Goal: Transaction & Acquisition: Purchase product/service

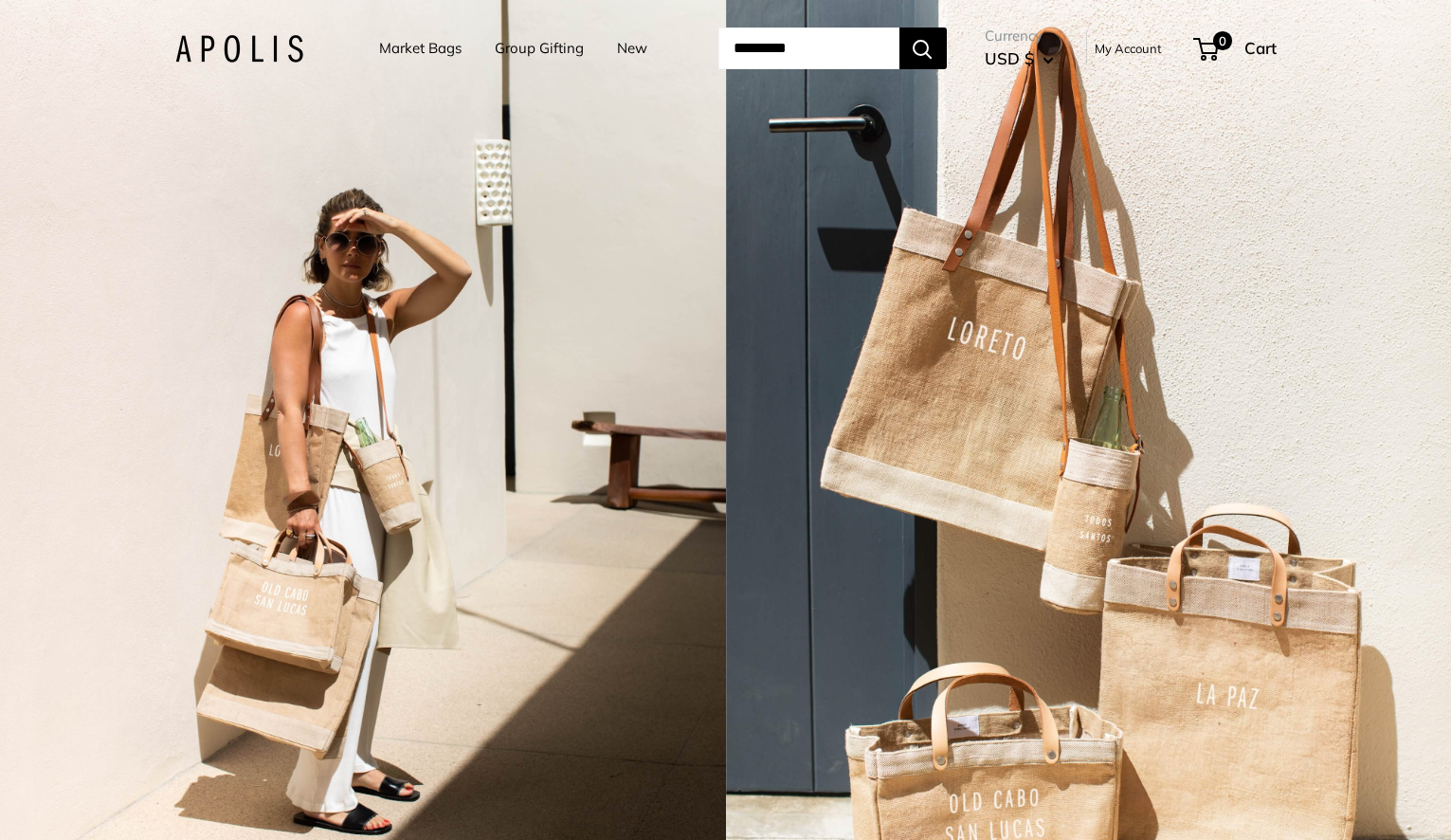
click at [406, 54] on link "Market Bags" at bounding box center [420, 48] width 82 height 26
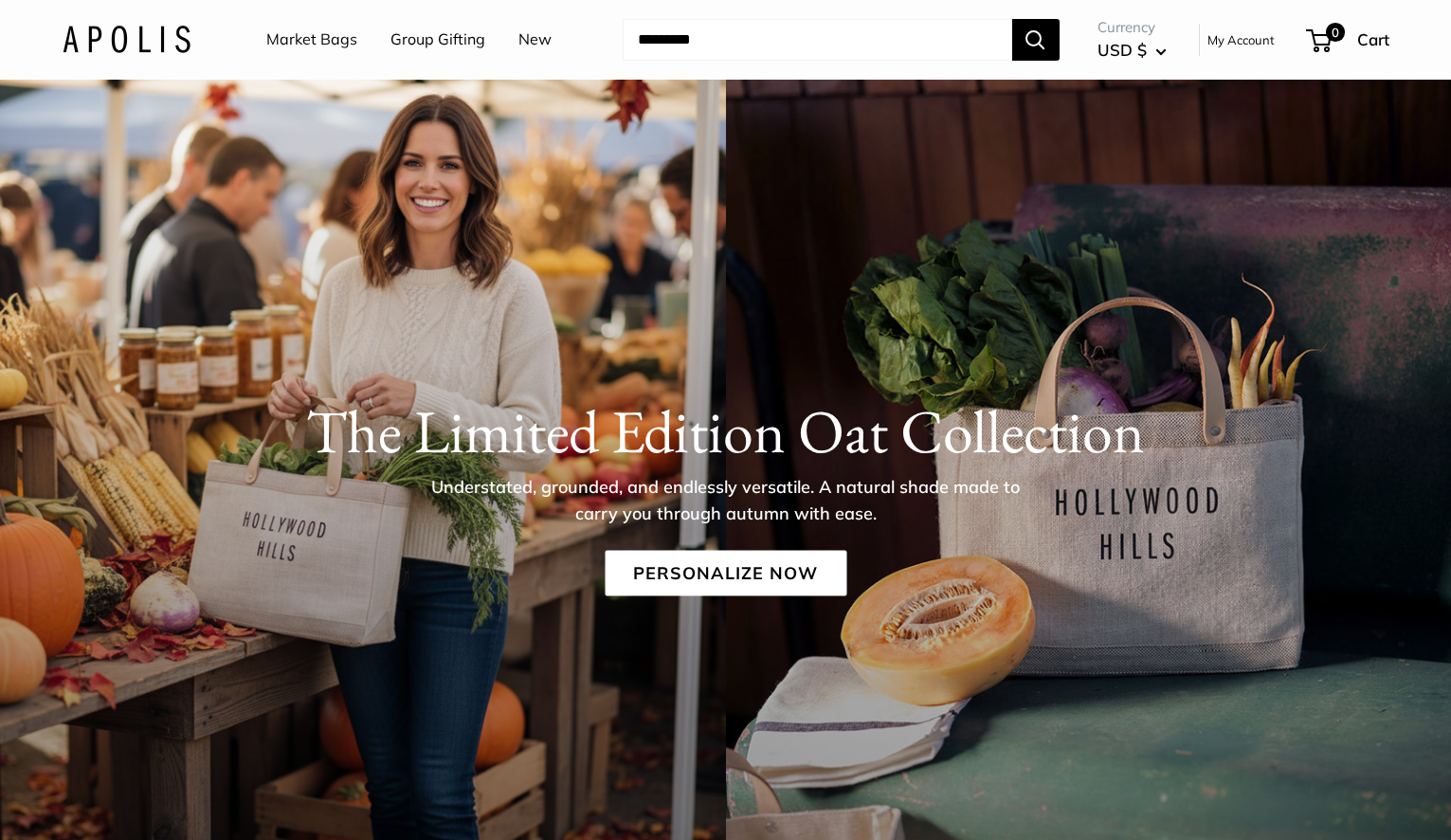
click at [314, 44] on link "Market Bags" at bounding box center [312, 39] width 91 height 28
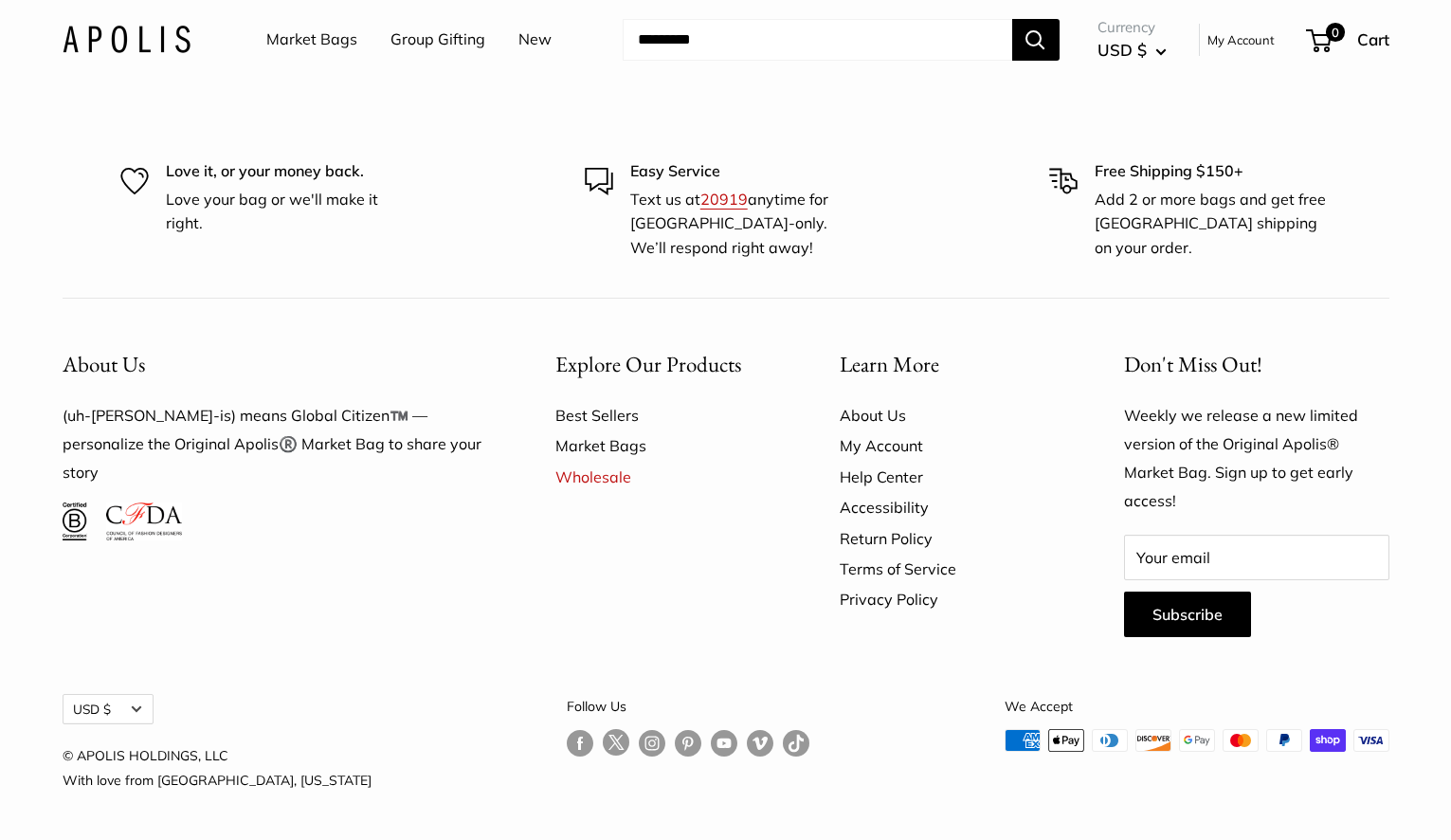
scroll to position [5512, 0]
click at [440, 43] on link "Group Gifting" at bounding box center [438, 39] width 95 height 28
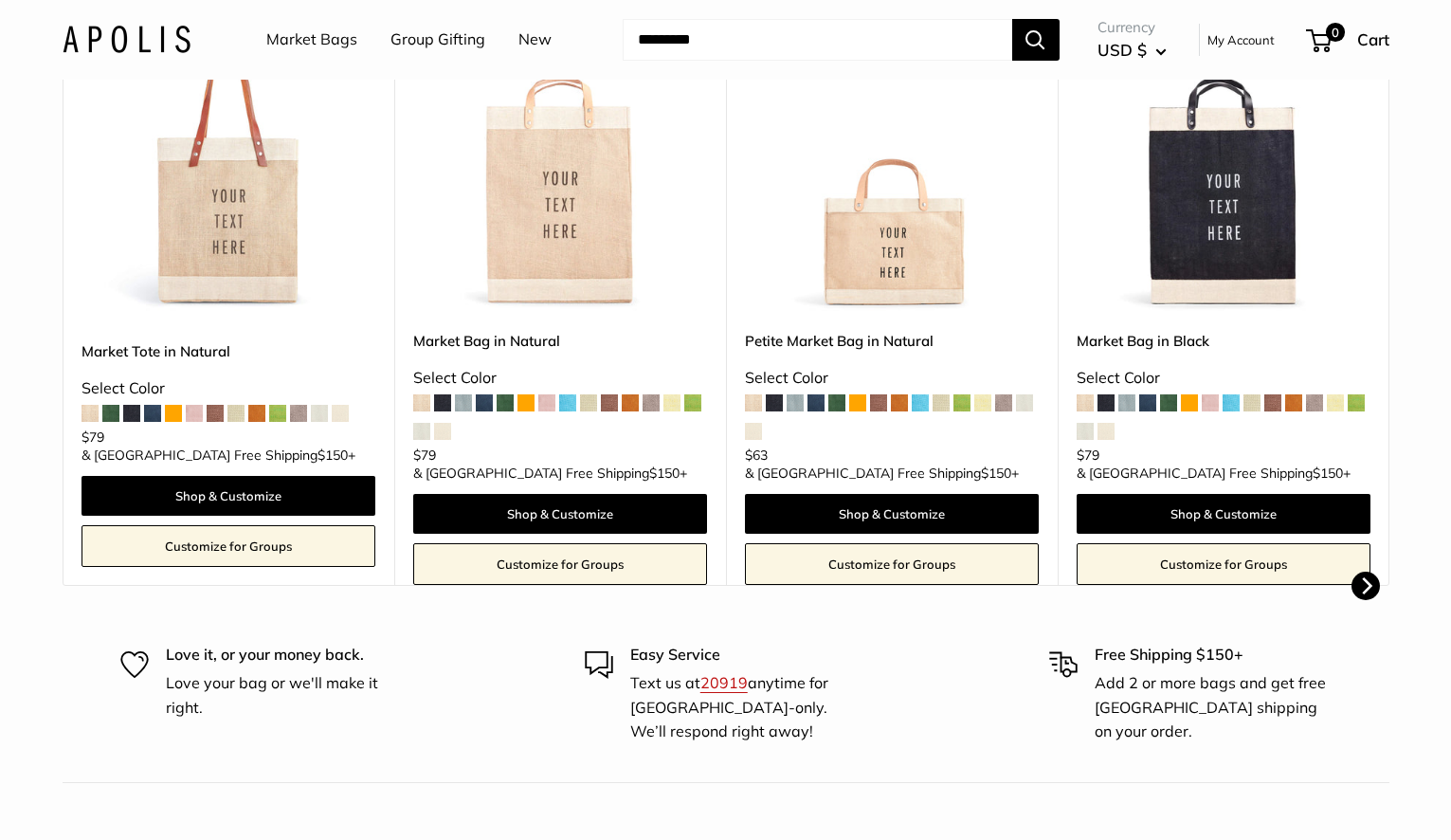
scroll to position [488, 0]
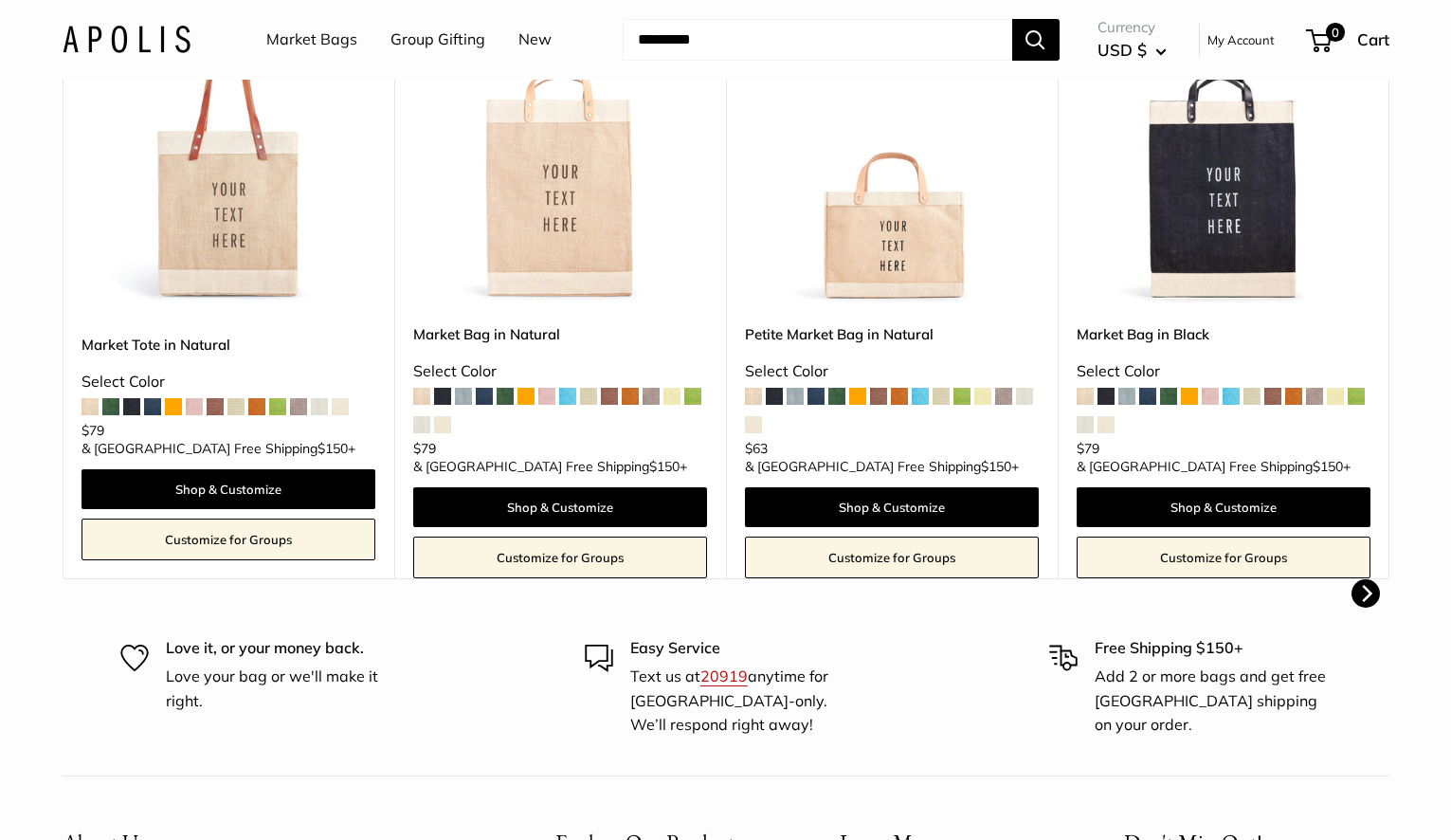
click at [1364, 579] on button "Next" at bounding box center [1366, 593] width 28 height 28
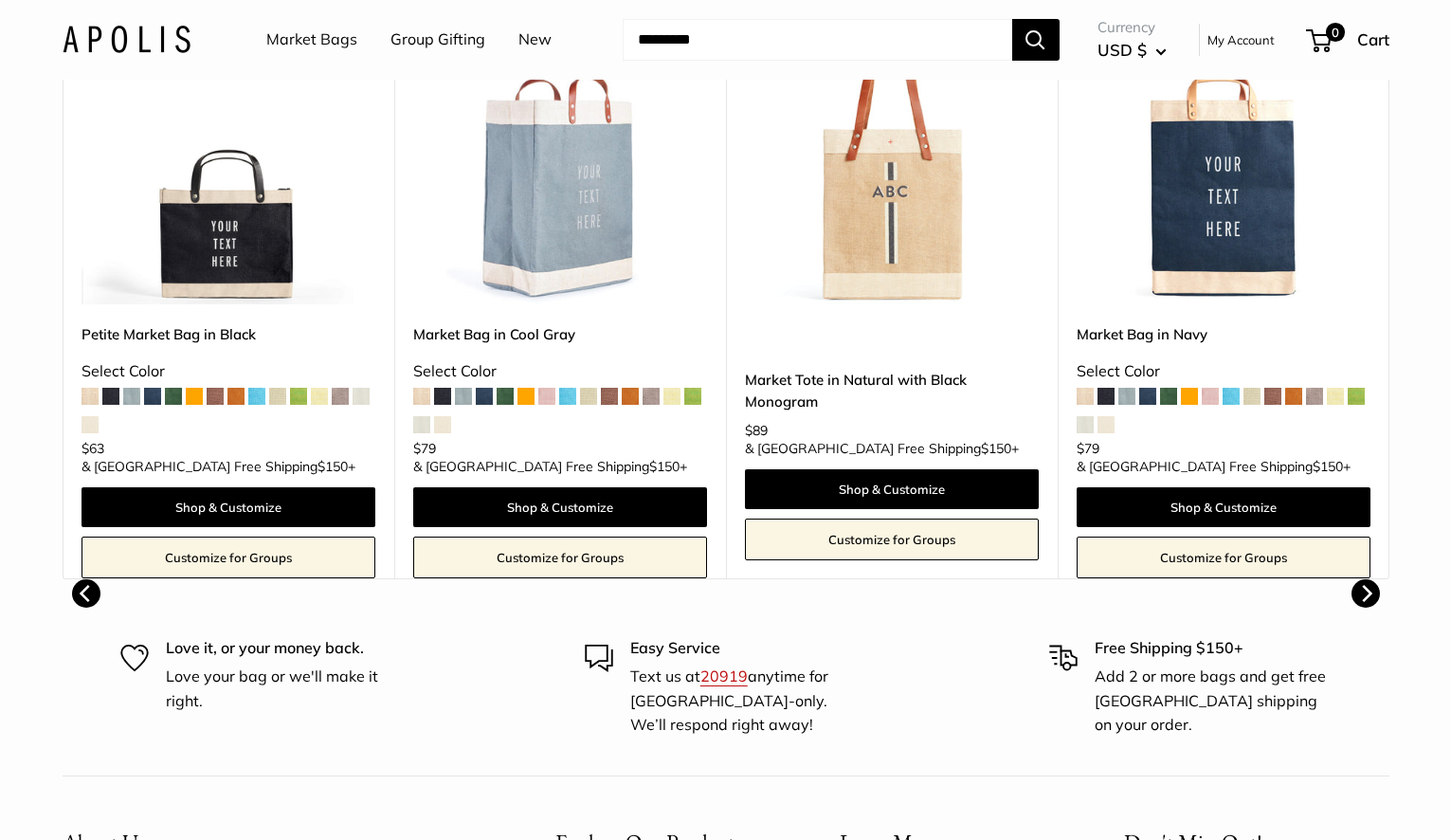
click at [1364, 579] on button "Next" at bounding box center [1366, 593] width 28 height 28
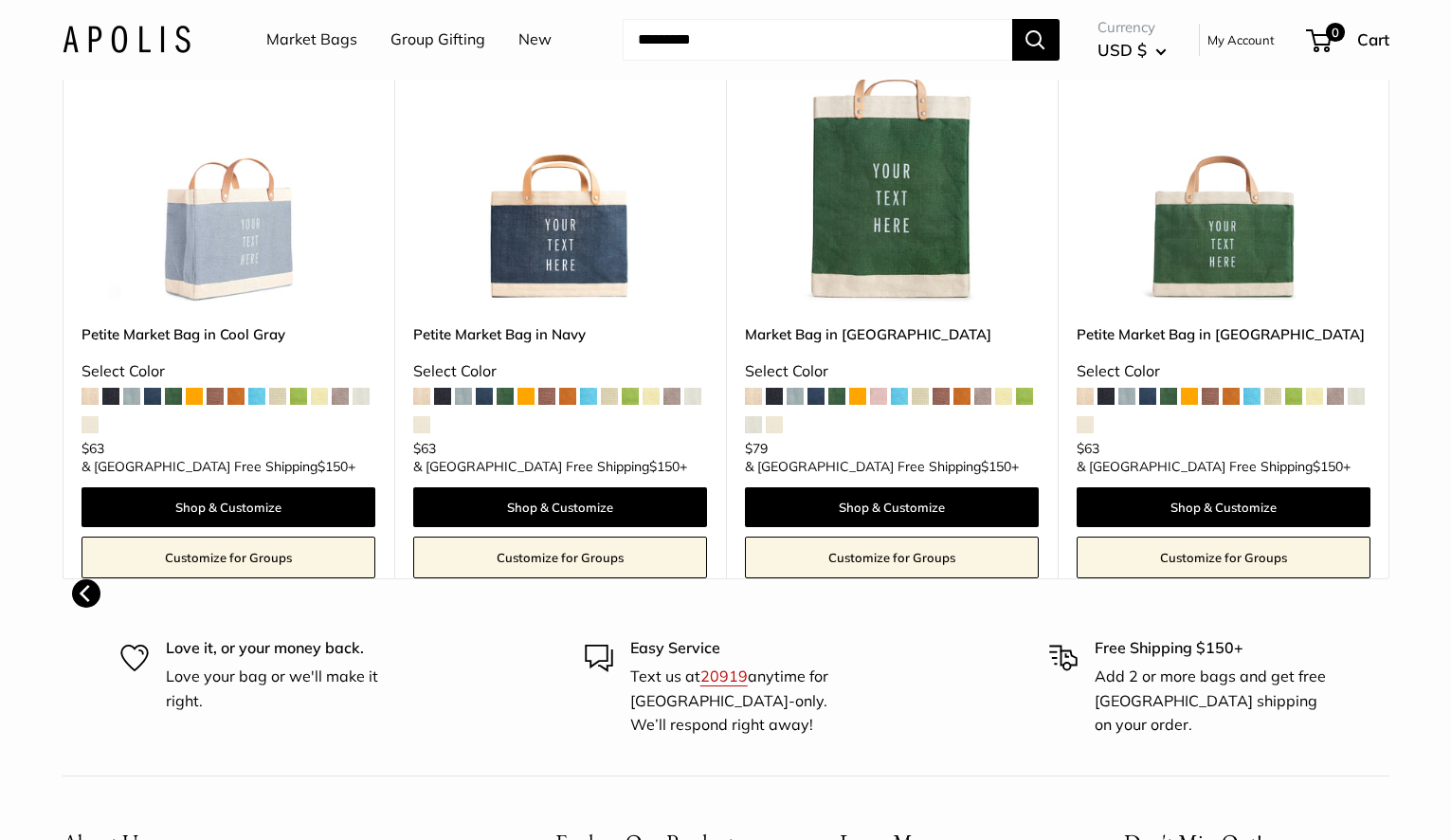
click at [1364, 579] on body "Market Bags Group Gifting New Need help? Text Us: 20919 hello@apolisglobal.com …" at bounding box center [725, 410] width 1451 height 1797
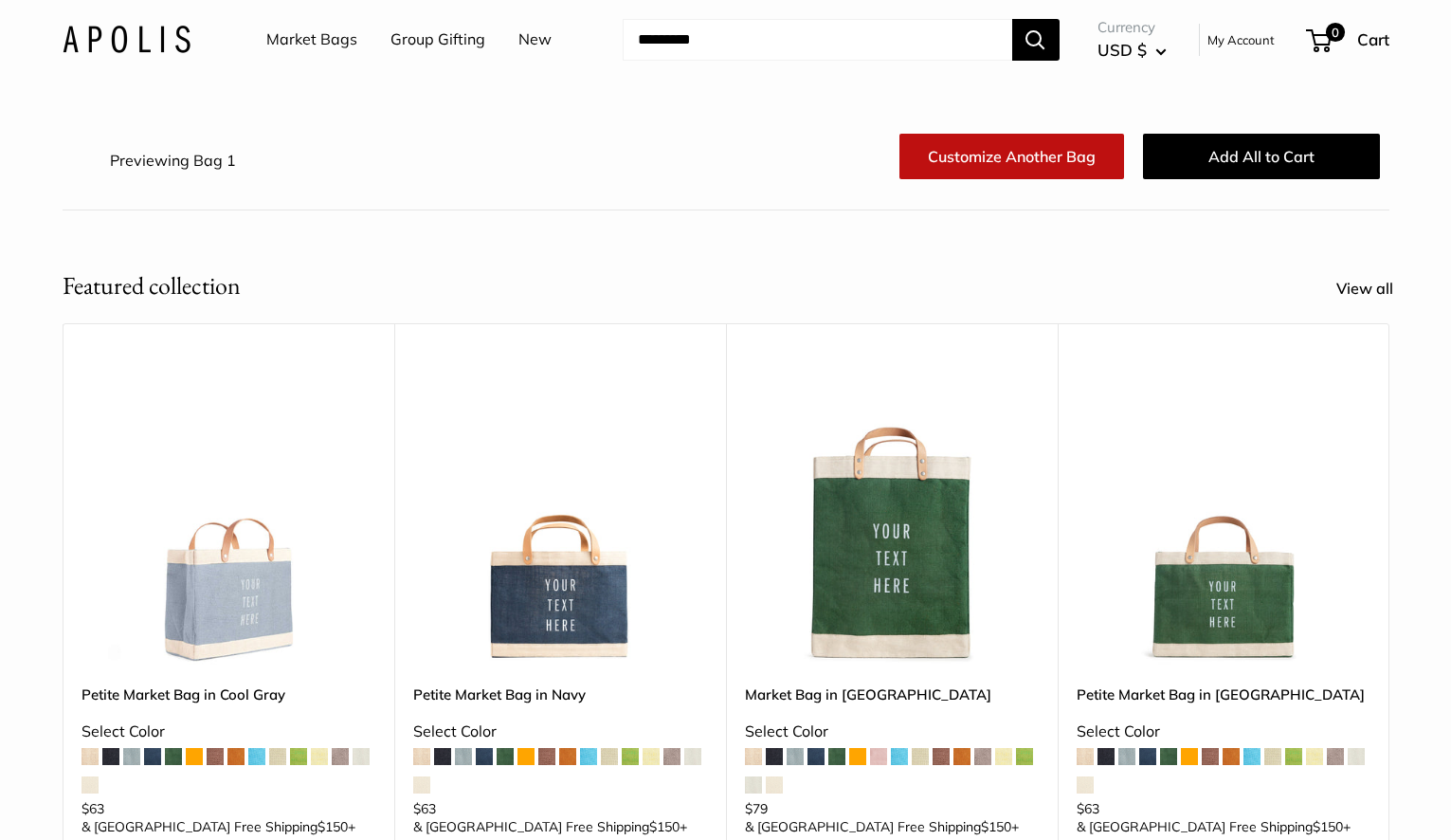
scroll to position [126, 0]
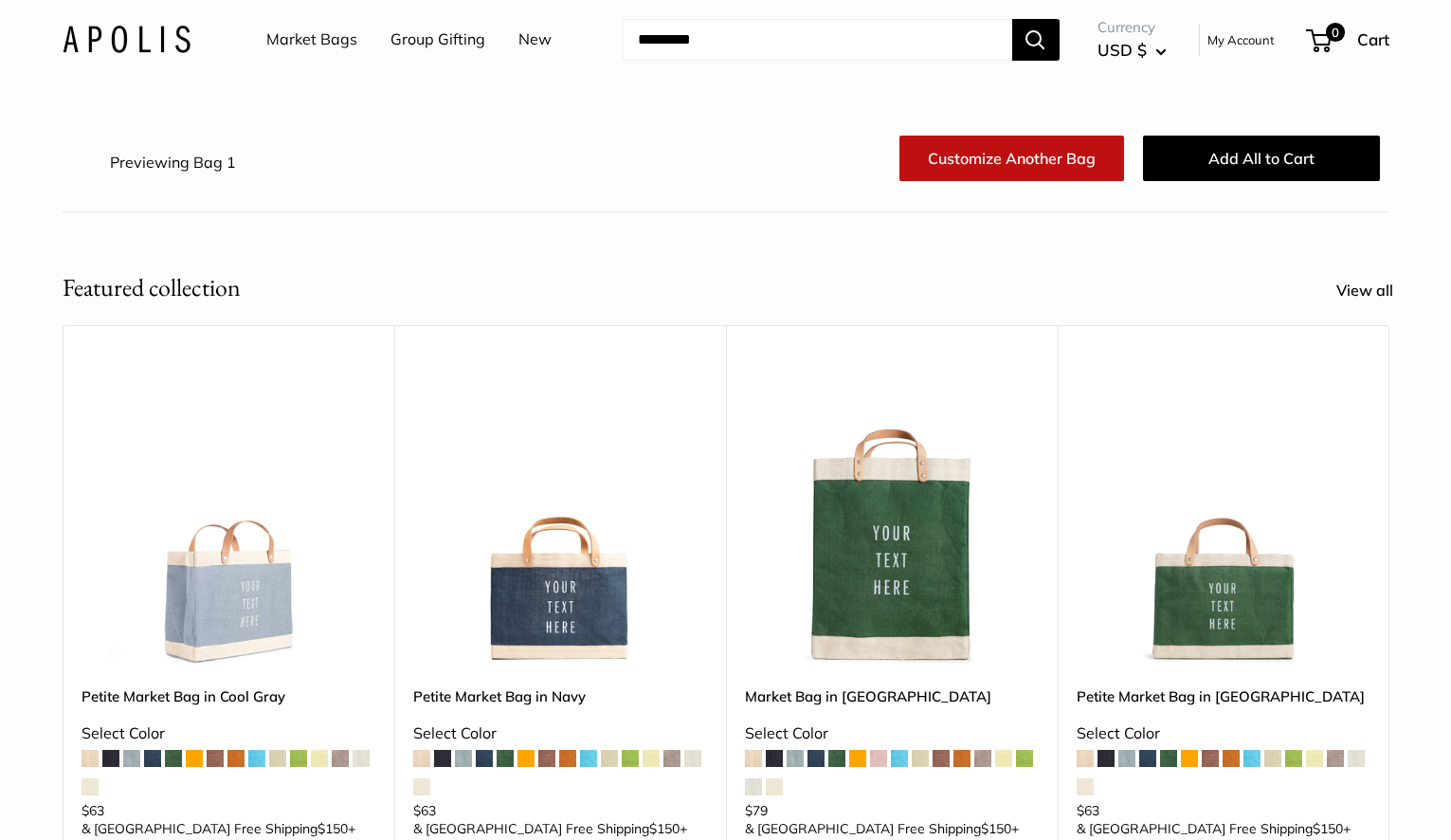
click at [291, 48] on link "Market Bags" at bounding box center [312, 39] width 91 height 28
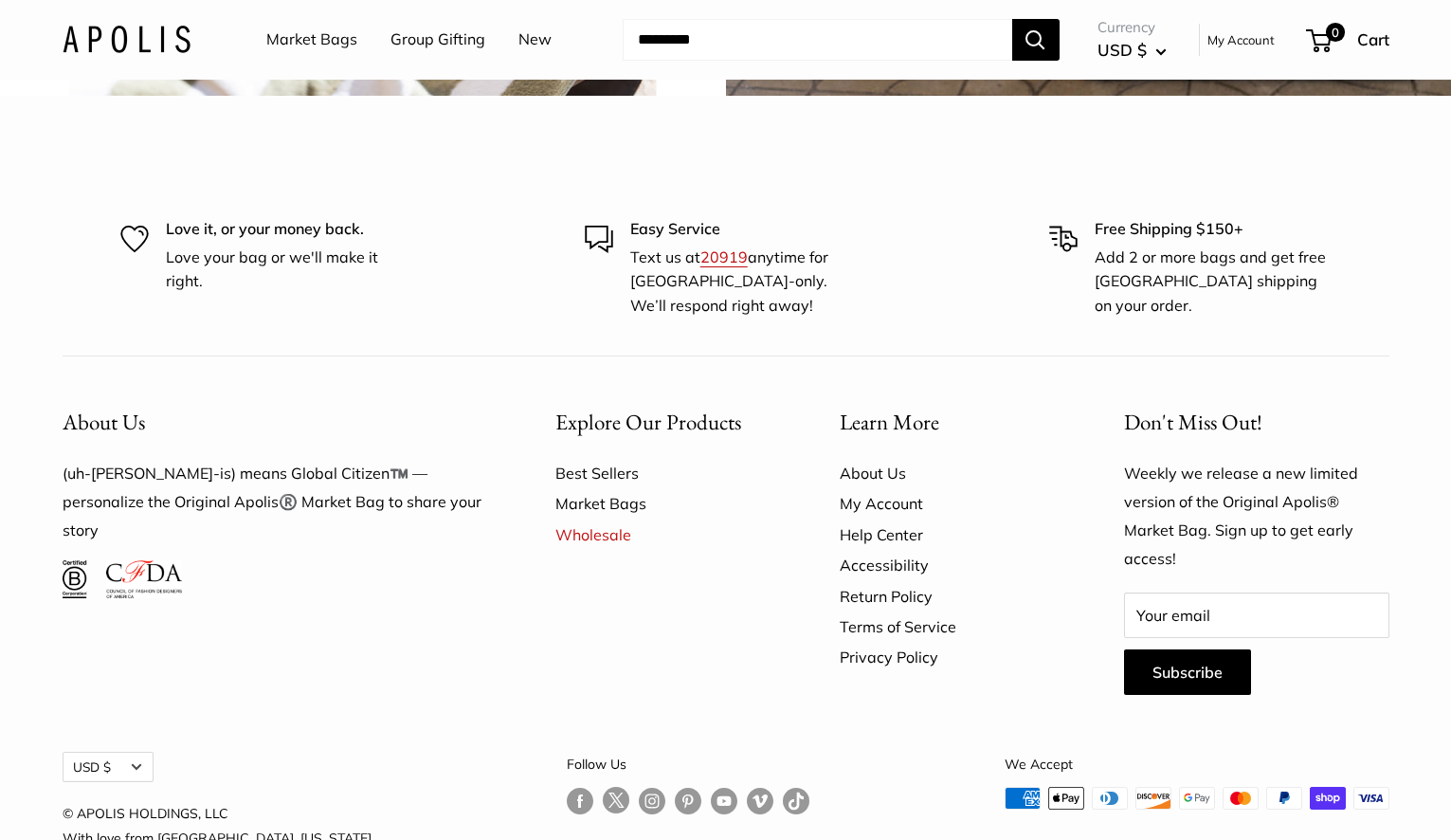
scroll to position [4847, 0]
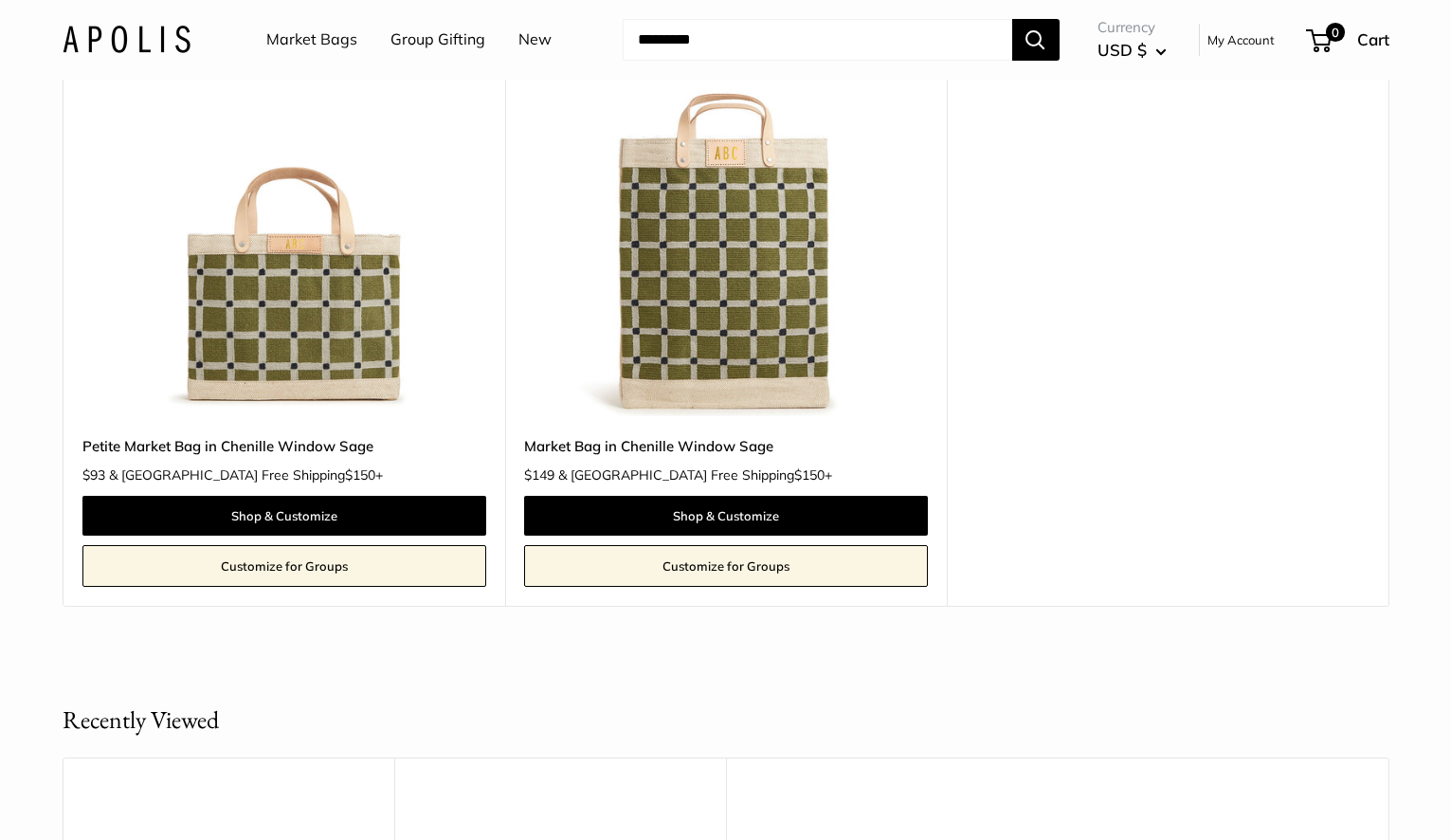
scroll to position [275, 0]
click at [0, 0] on img at bounding box center [0, 0] width 0 height 0
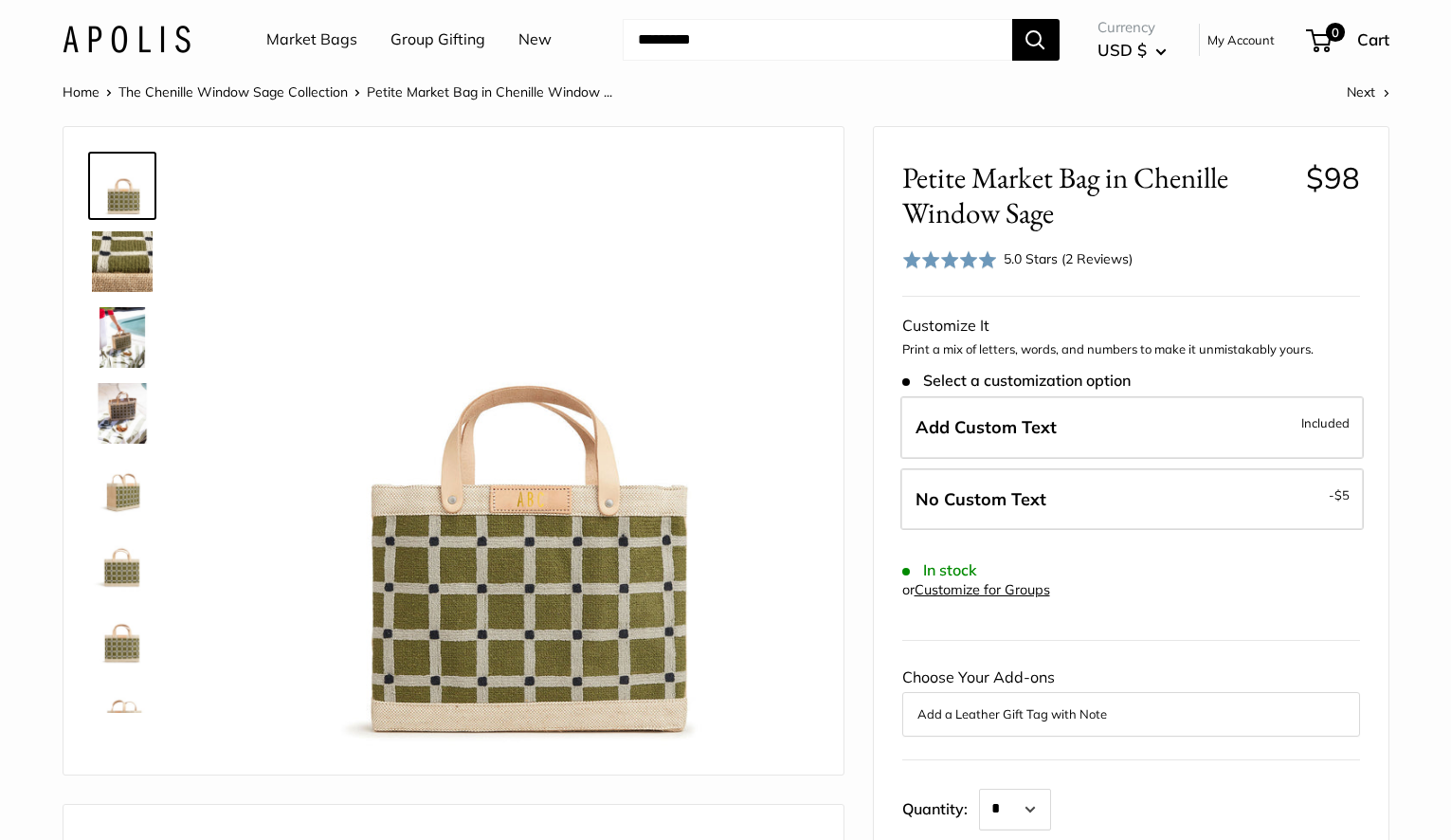
click at [121, 360] on img at bounding box center [122, 337] width 61 height 61
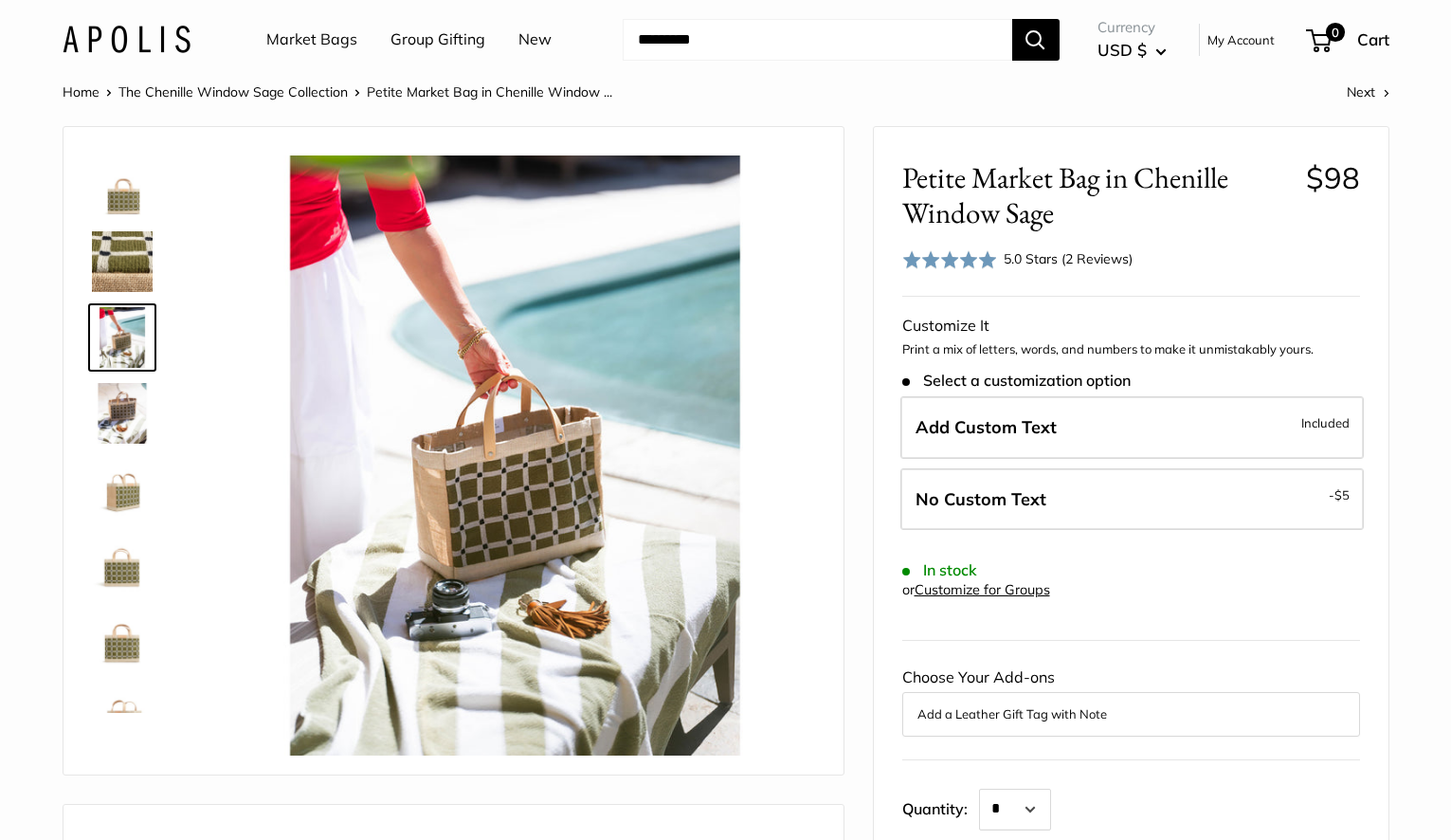
click at [119, 420] on img at bounding box center [122, 413] width 61 height 61
